Goal: Task Accomplishment & Management: Use online tool/utility

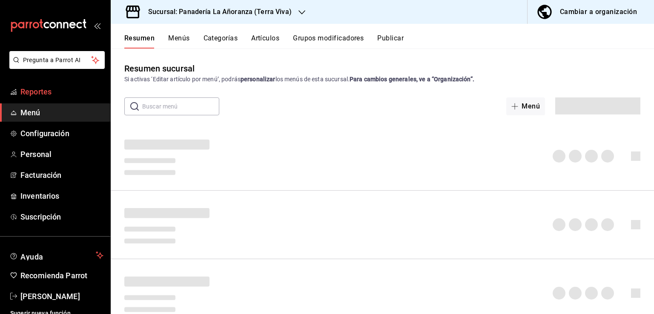
click at [46, 93] on span "Reportes" at bounding box center [61, 91] width 83 height 11
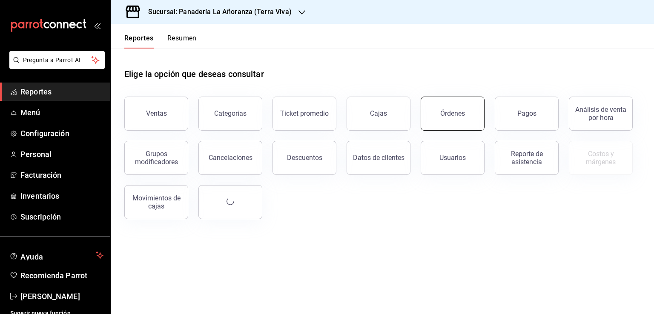
click at [446, 114] on div "Órdenes" at bounding box center [452, 113] width 25 height 8
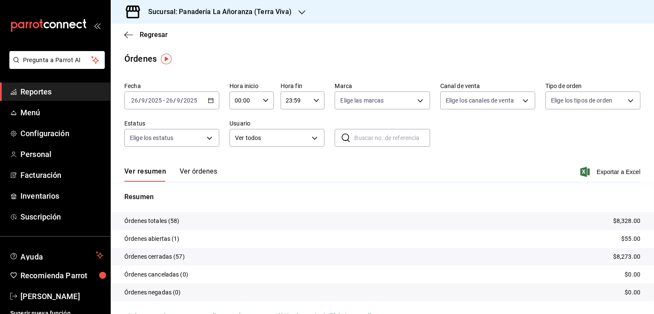
click at [298, 12] on icon "button" at bounding box center [301, 12] width 7 height 7
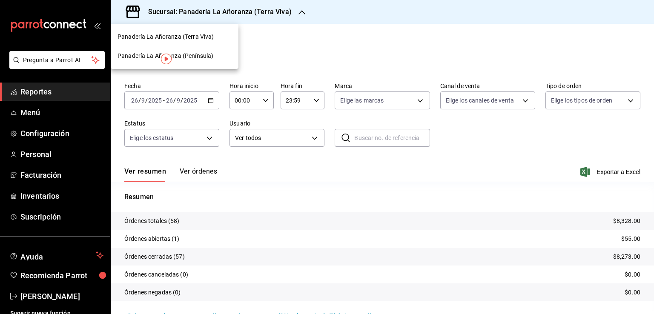
click at [206, 55] on span "Panadería La Añoranza (Península)" at bounding box center [165, 55] width 96 height 9
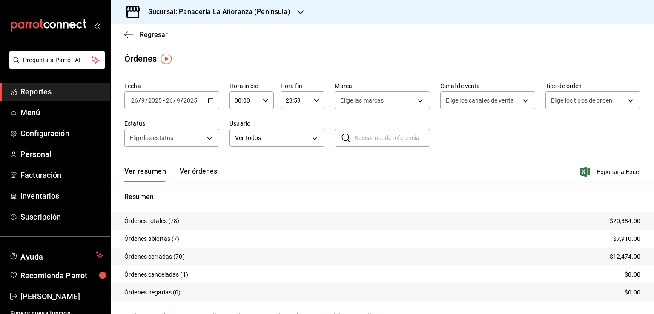
click at [48, 89] on span "Reportes" at bounding box center [61, 91] width 83 height 11
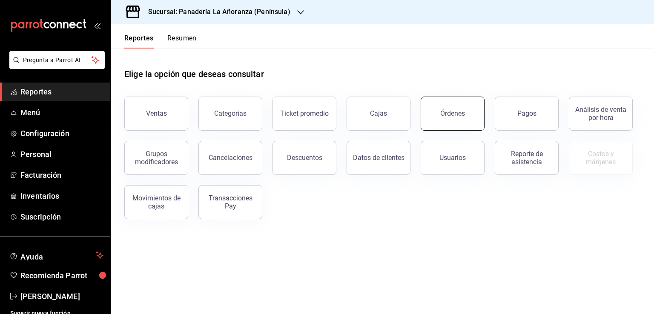
click at [480, 103] on button "Órdenes" at bounding box center [452, 114] width 64 height 34
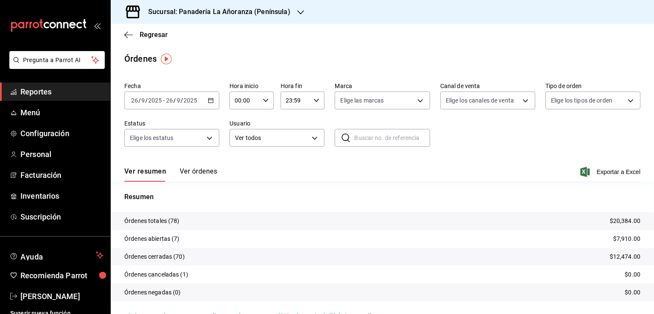
click at [297, 11] on icon "button" at bounding box center [300, 12] width 7 height 7
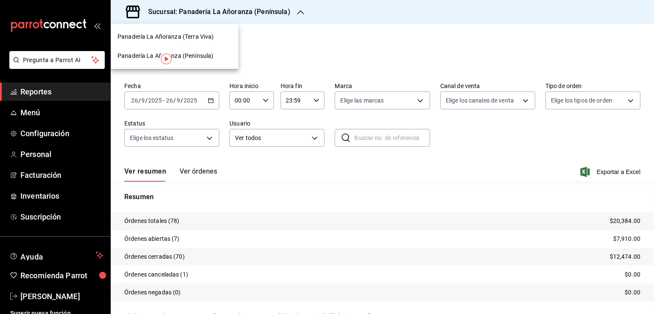
click at [206, 38] on span "Panadería La Añoranza (Terra Viva)" at bounding box center [165, 36] width 96 height 9
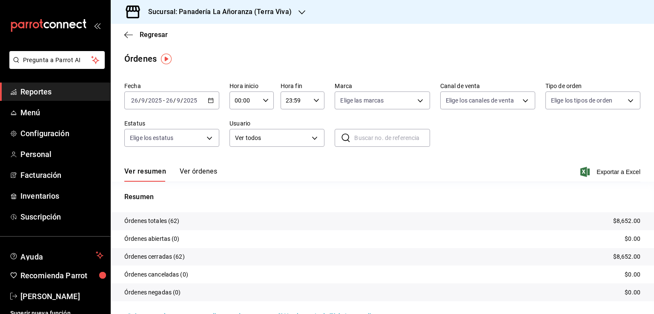
click at [46, 96] on span "Reportes" at bounding box center [61, 91] width 83 height 11
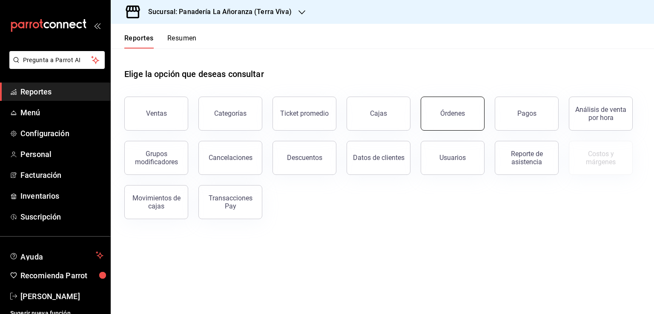
click at [441, 111] on div "Órdenes" at bounding box center [452, 113] width 25 height 8
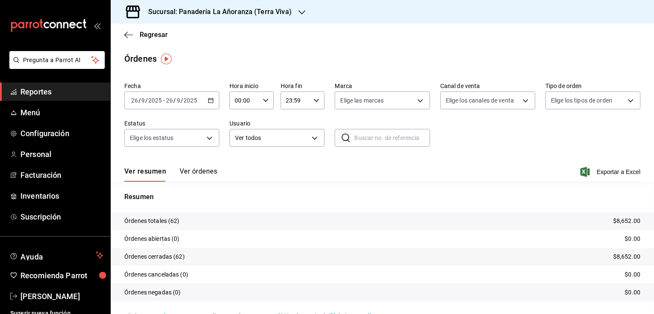
click at [40, 91] on span "Reportes" at bounding box center [61, 91] width 83 height 11
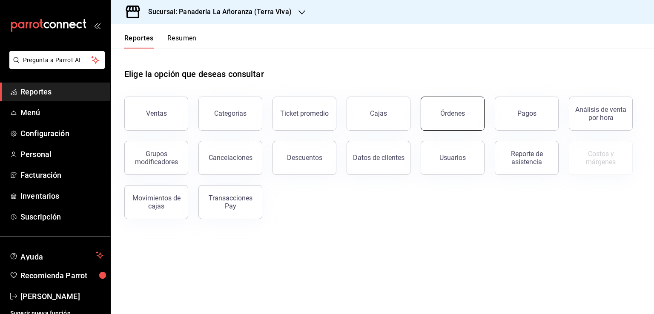
click at [429, 120] on button "Órdenes" at bounding box center [452, 114] width 64 height 34
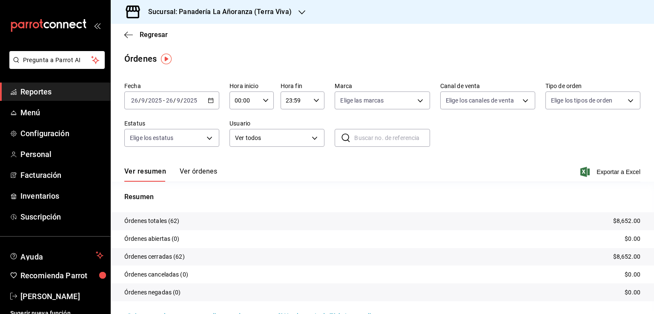
click at [147, 103] on span "/" at bounding box center [146, 100] width 3 height 7
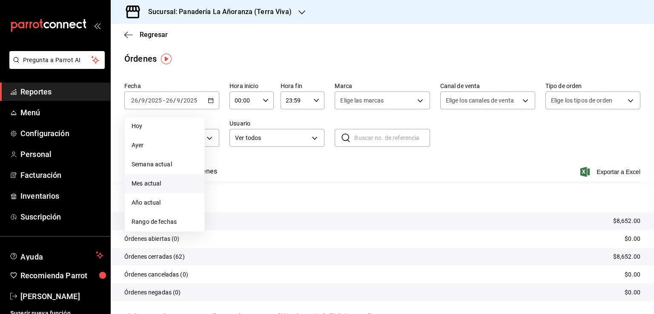
click at [140, 186] on span "Mes actual" at bounding box center [165, 183] width 66 height 9
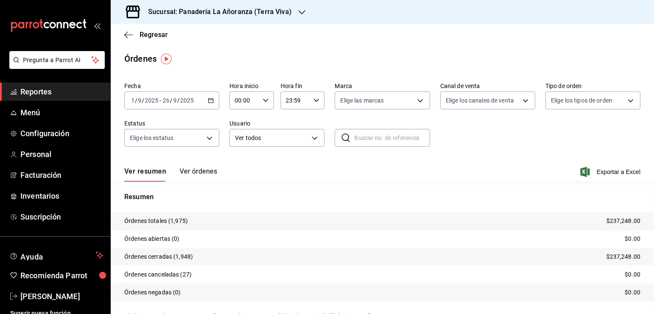
click at [299, 14] on icon "button" at bounding box center [301, 12] width 7 height 7
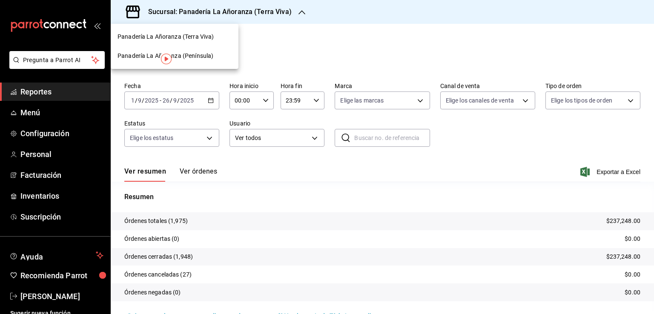
click at [197, 58] on span "Panadería La Añoranza (Península)" at bounding box center [165, 55] width 96 height 9
